Goal: Find specific page/section: Find specific page/section

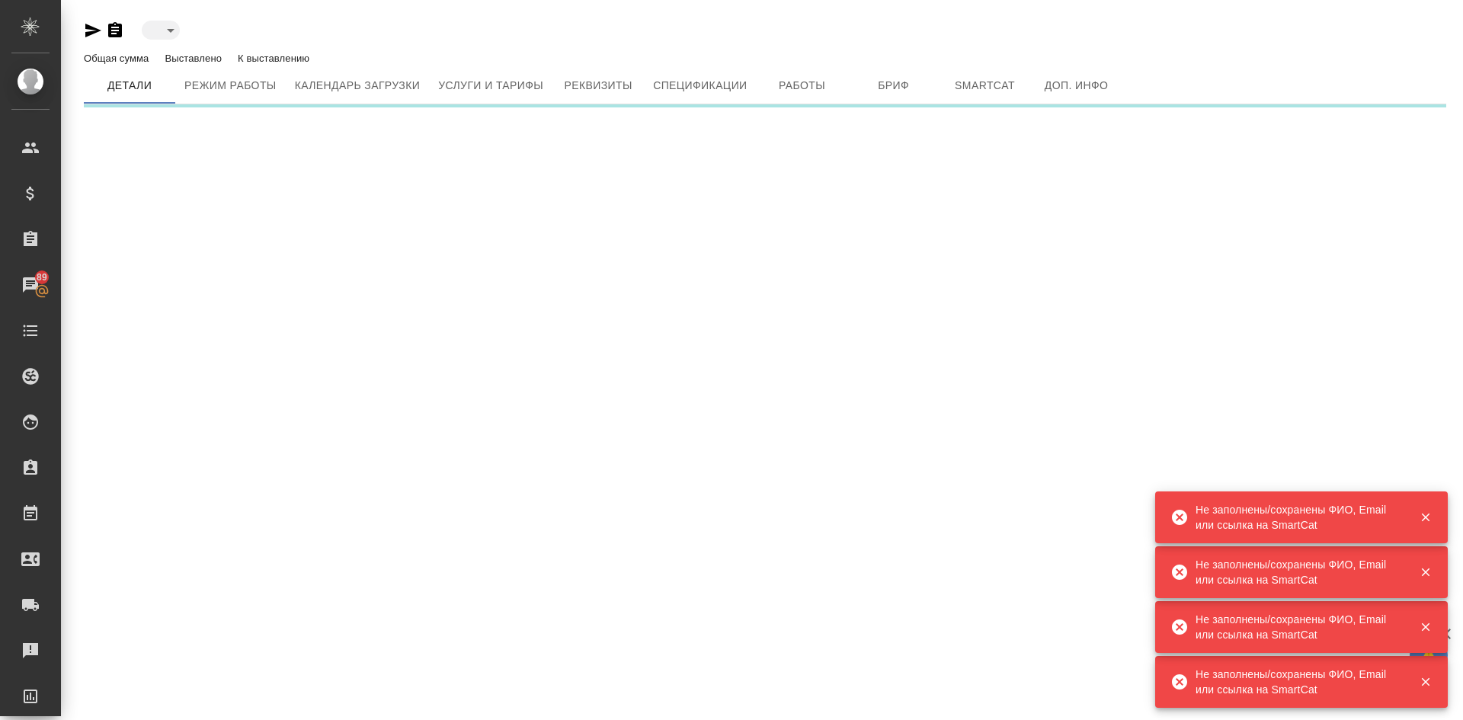
click at [1421, 513] on icon "button" at bounding box center [1426, 517] width 14 height 14
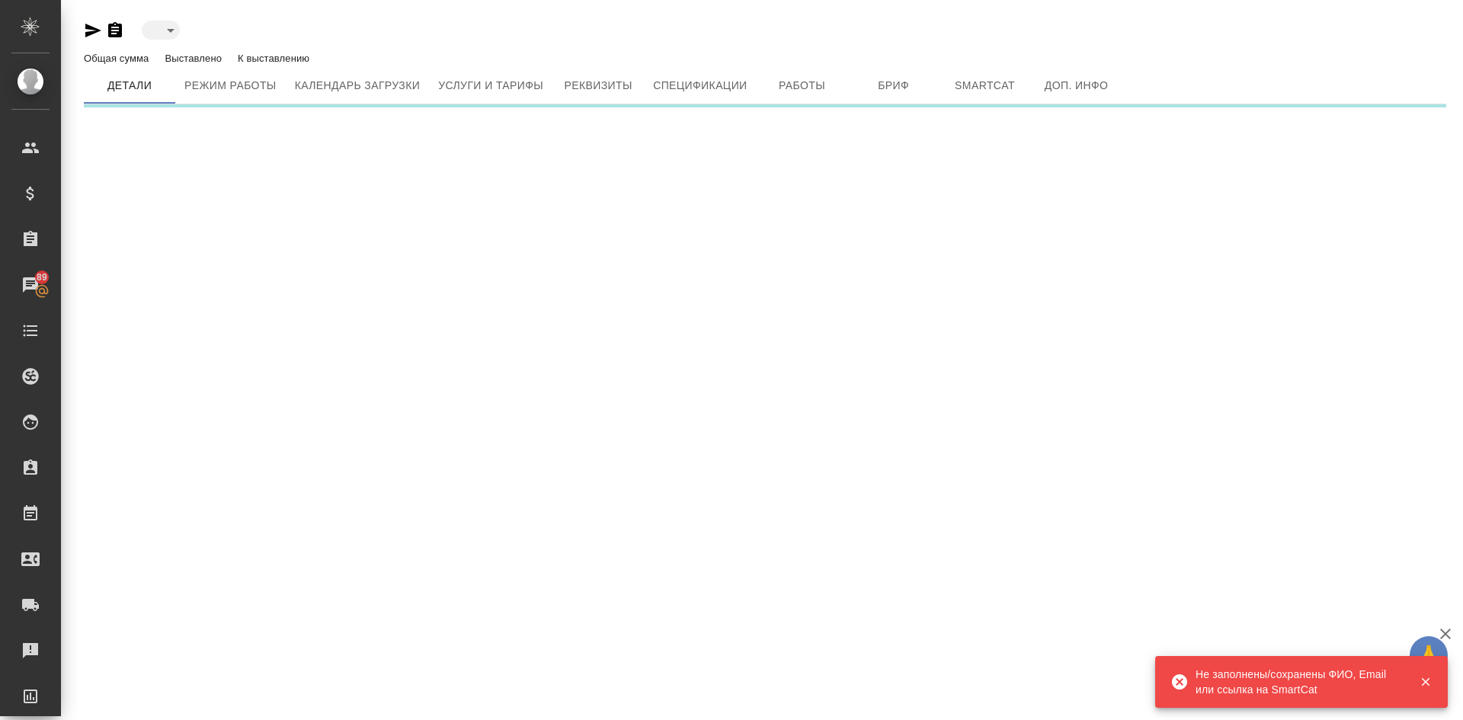
click at [1421, 677] on icon "button" at bounding box center [1426, 682] width 14 height 14
